Goal: Book appointment/travel/reservation

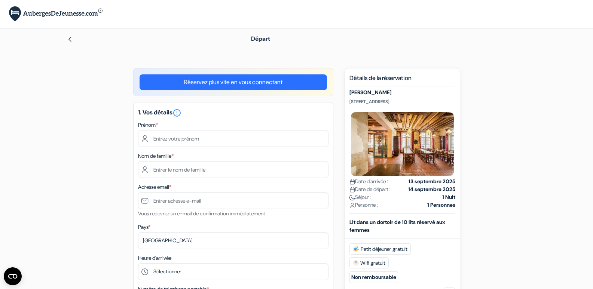
click at [198, 141] on input "text" at bounding box center [233, 138] width 191 height 17
type input "[PERSON_NAME]"
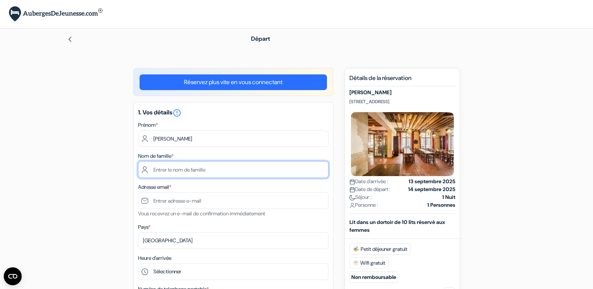
type input "Mares-Blondeau"
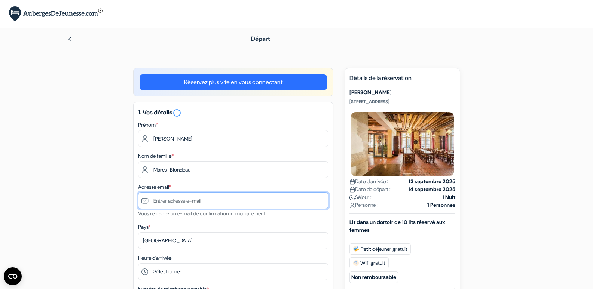
type input "[EMAIL_ADDRESS][DOMAIN_NAME]"
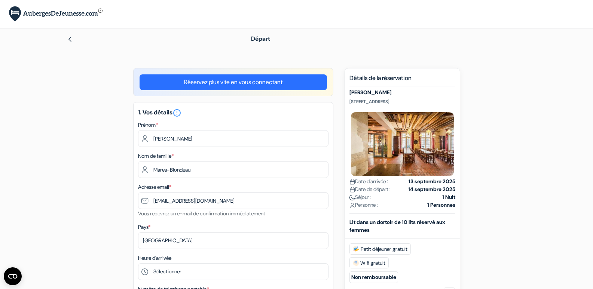
type input "+33619428140"
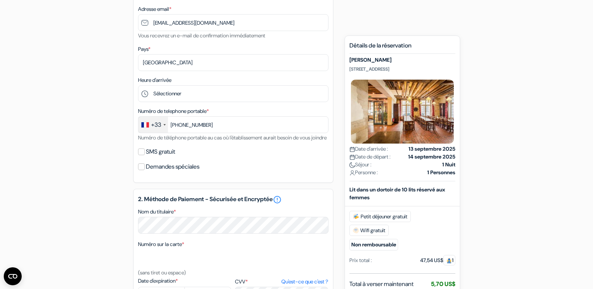
scroll to position [200, 0]
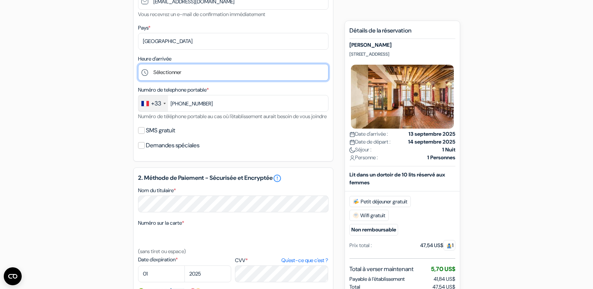
click at [185, 68] on select "Sélectionner 1:00 2:00 3:00 4:00 5:00 6:00 7:00 8:00 9:00 10:00 11:00 12:00 13:…" at bounding box center [233, 72] width 191 height 17
select select "0"
click at [138, 64] on select "Sélectionner 1:00 2:00 3:00 4:00 5:00 6:00 7:00 8:00 9:00 10:00 11:00 12:00 13:…" at bounding box center [233, 72] width 191 height 17
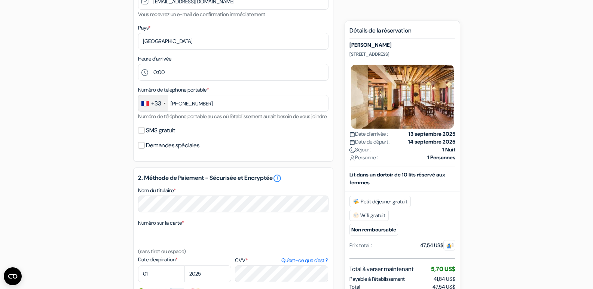
click at [212, 121] on div "Numéro de telephone portable * +33 France +33 United Kingdom +44 Germany (Deuts…" at bounding box center [233, 103] width 191 height 36
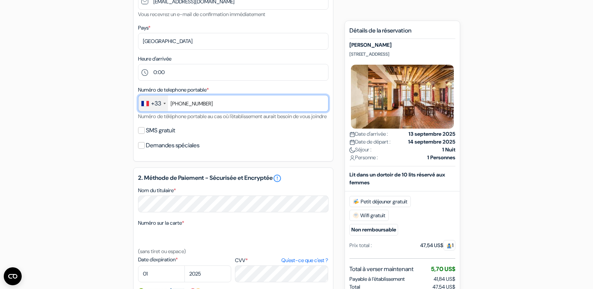
drag, startPoint x: 213, startPoint y: 103, endPoint x: 181, endPoint y: 99, distance: 32.1
click at [181, 99] on input "+33619428140" at bounding box center [233, 103] width 191 height 17
type input "+33687547030"
click at [182, 102] on input "+33687547030" at bounding box center [233, 103] width 191 height 17
click at [192, 102] on input "+33687547030" at bounding box center [233, 103] width 191 height 17
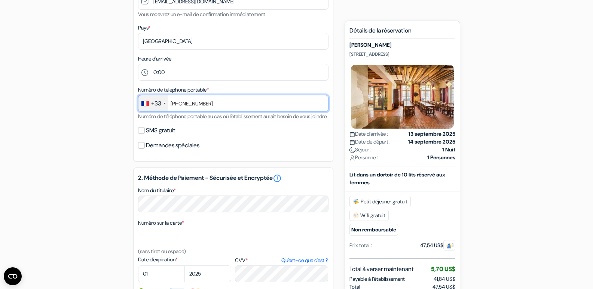
click at [201, 102] on input "+33687547030" at bounding box center [233, 103] width 191 height 17
click at [218, 103] on input "+33687547030" at bounding box center [233, 103] width 191 height 17
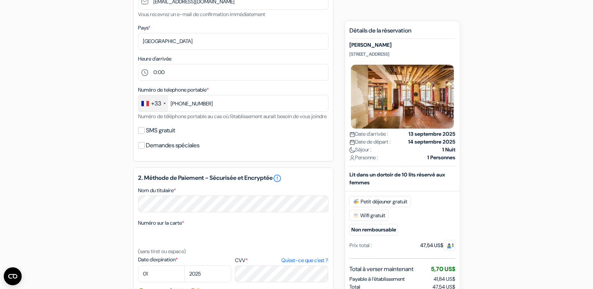
click at [108, 133] on div "add_box MIJE Marais 6 rue de Fourcy , 75004 Paris, France, Paris, France Détail…" at bounding box center [297, 171] width 494 height 604
click at [142, 134] on input "SMS gratuit" at bounding box center [141, 130] width 7 height 7
checkbox input "true"
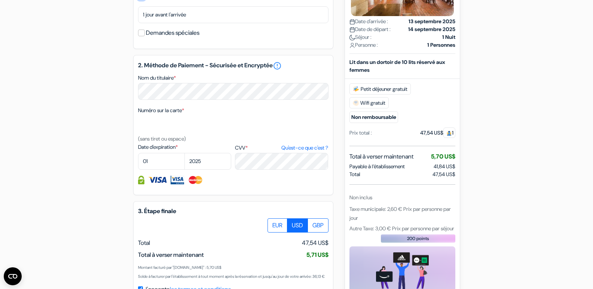
scroll to position [349, 0]
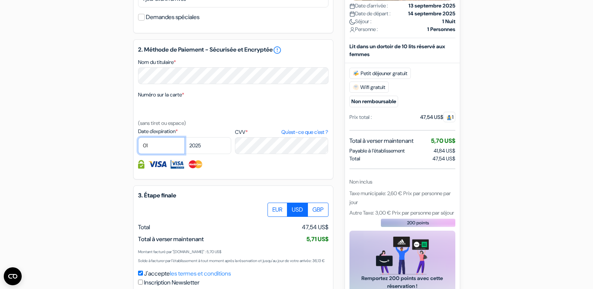
select select "10"
select select "2027"
click at [235, 169] on div at bounding box center [233, 164] width 191 height 9
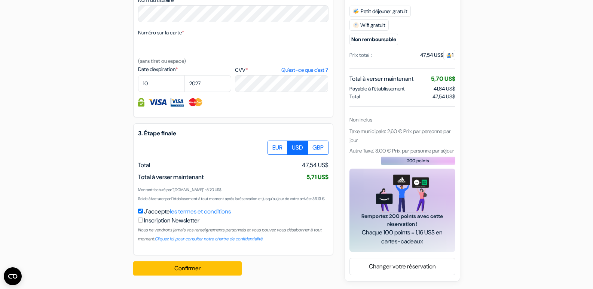
scroll to position [429, 0]
click at [280, 141] on label "EUR" at bounding box center [278, 148] width 20 height 14
click at [273, 141] on input "EUR" at bounding box center [270, 143] width 5 height 5
radio input "true"
drag, startPoint x: 279, startPoint y: 168, endPoint x: 301, endPoint y: 169, distance: 21.7
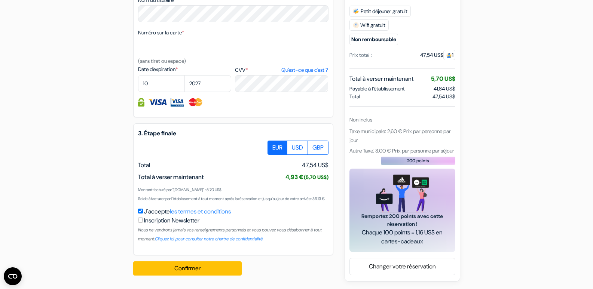
click at [301, 173] on div "Total à verser maintenant 4,93 € (5,70 US$) 5,71 US$" at bounding box center [233, 177] width 191 height 9
click at [313, 174] on small "(5,70 US$)" at bounding box center [316, 177] width 25 height 7
click at [193, 270] on button "Confirmer Loading..." at bounding box center [187, 269] width 109 height 14
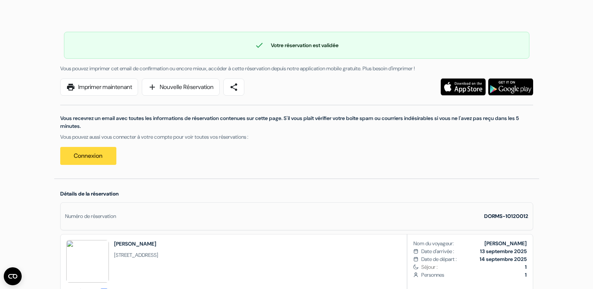
scroll to position [50, 0]
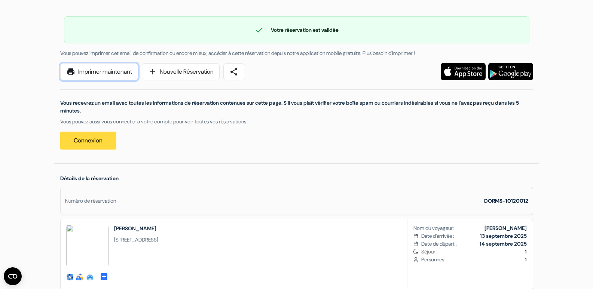
click at [108, 73] on link "print Imprimer maintenant" at bounding box center [99, 71] width 78 height 17
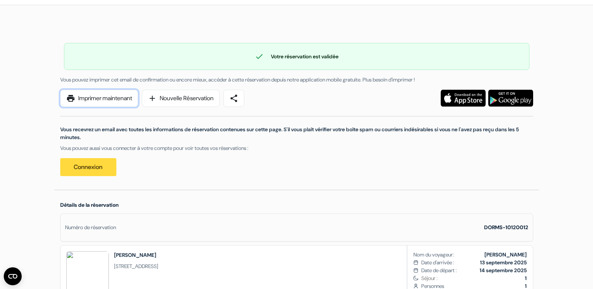
scroll to position [0, 0]
